Goal: Find specific page/section: Find specific page/section

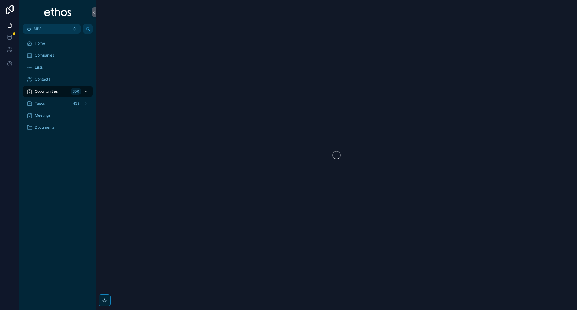
click at [84, 93] on icon "scrollable content" at bounding box center [86, 91] width 4 height 4
click at [69, 92] on div "Opportunities 300" at bounding box center [57, 92] width 63 height 10
click at [64, 92] on div "Opportunities 300" at bounding box center [57, 92] width 63 height 10
click at [54, 91] on span "Opportunities" at bounding box center [46, 91] width 23 height 5
click at [42, 44] on span "Home" at bounding box center [40, 43] width 10 height 5
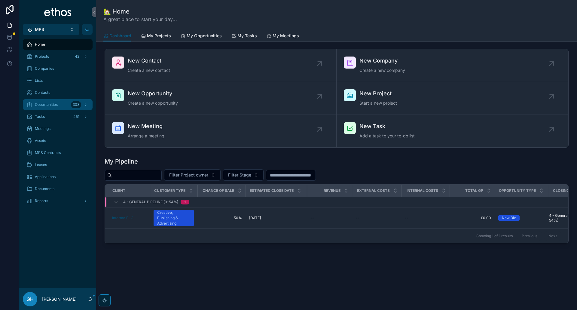
click at [48, 107] on div "Opportunities 308" at bounding box center [57, 105] width 63 height 10
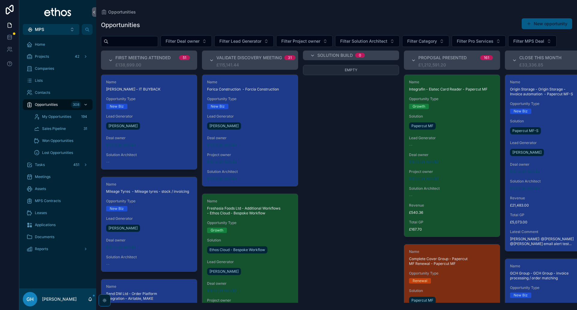
click at [127, 43] on input "scrollable content" at bounding box center [132, 41] width 49 height 8
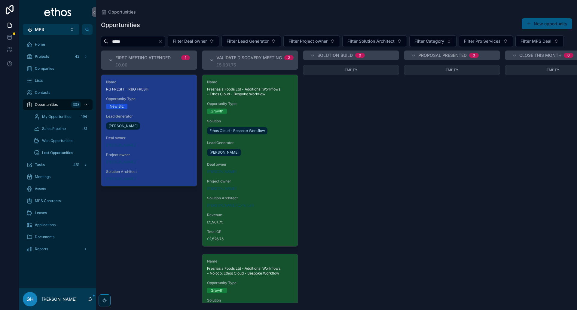
type input "*****"
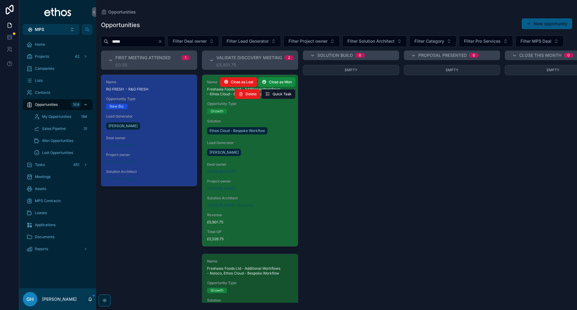
click at [269, 167] on span "Deal owner" at bounding box center [250, 164] width 86 height 5
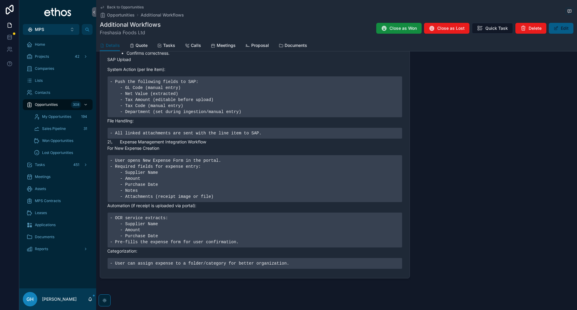
scroll to position [731, 0]
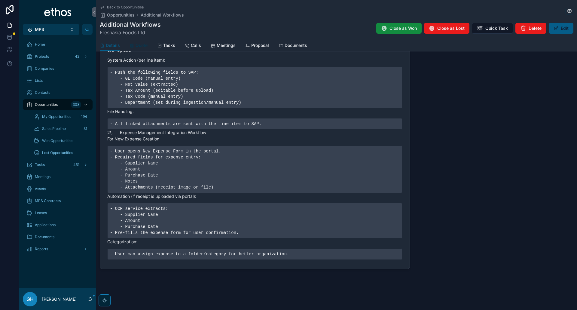
click at [138, 46] on span "Quote" at bounding box center [142, 45] width 12 height 6
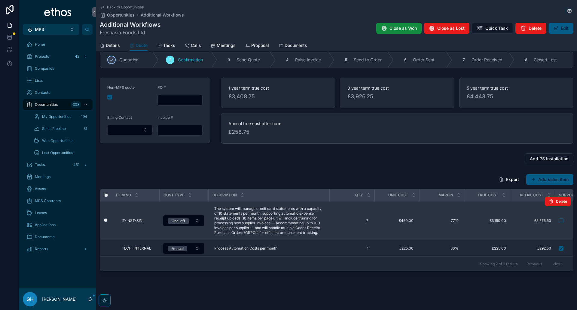
scroll to position [14, 0]
